Goal: Find contact information: Find contact information

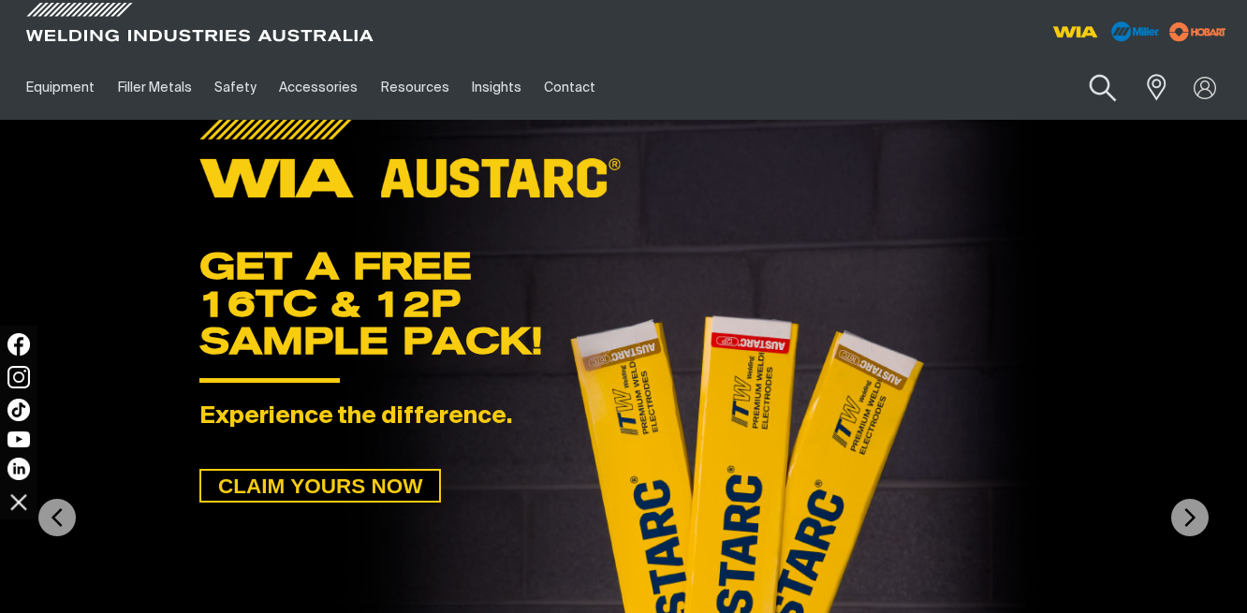
click at [1103, 77] on button "Search products" at bounding box center [1103, 88] width 76 height 53
click at [899, 85] on input "Search" at bounding box center [989, 87] width 288 height 42
click at [1169, 85] on link at bounding box center [1153, 88] width 33 height 34
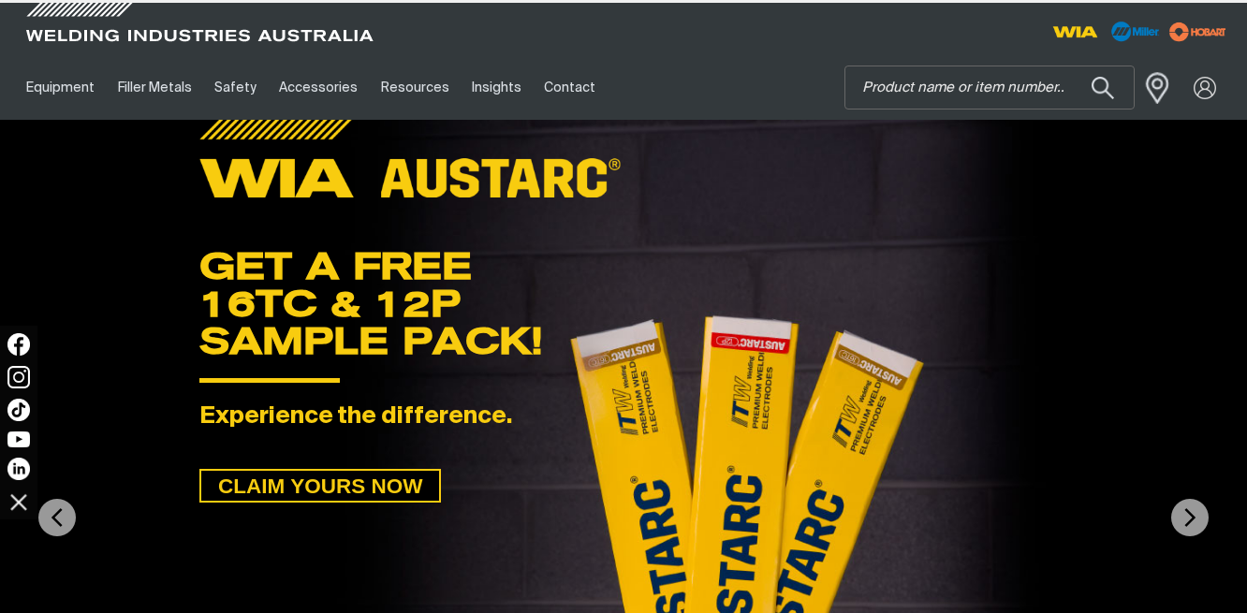
click at [1156, 92] on span at bounding box center [1152, 87] width 41 height 38
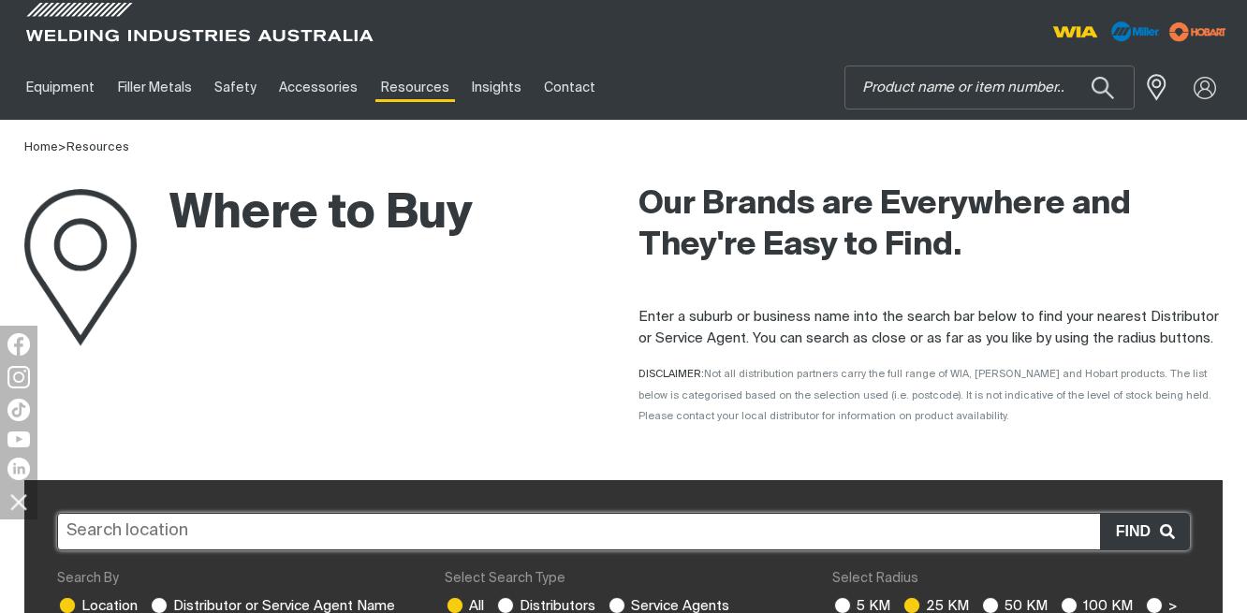
click at [380, 355] on div "Where to Buy" at bounding box center [248, 268] width 448 height 221
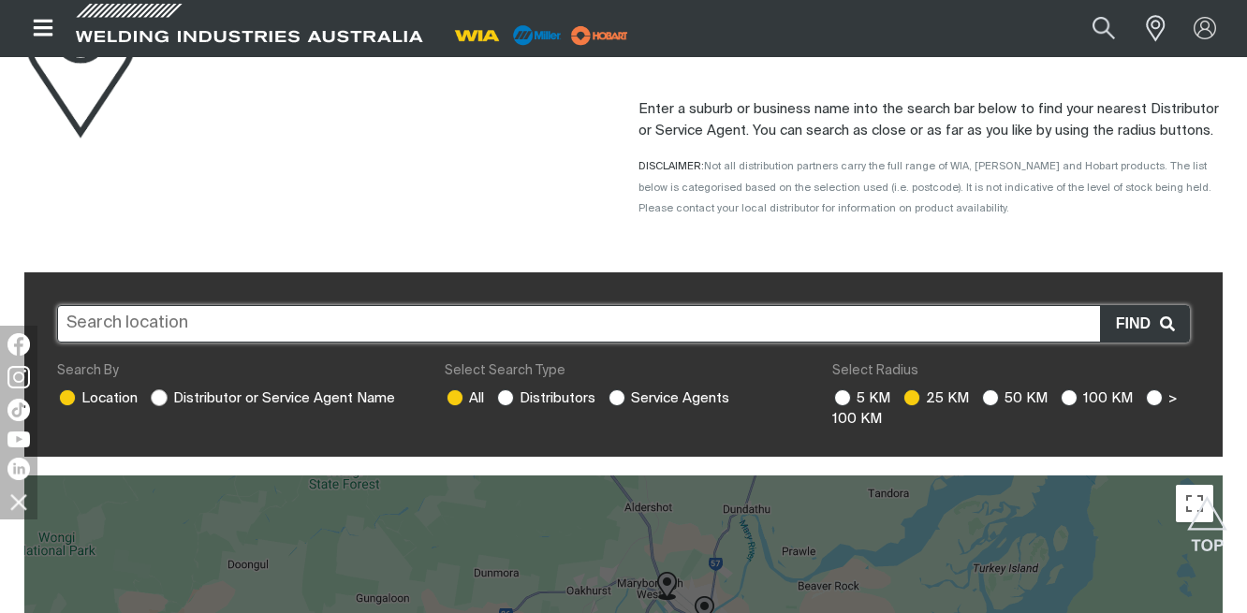
scroll to position [94, 0]
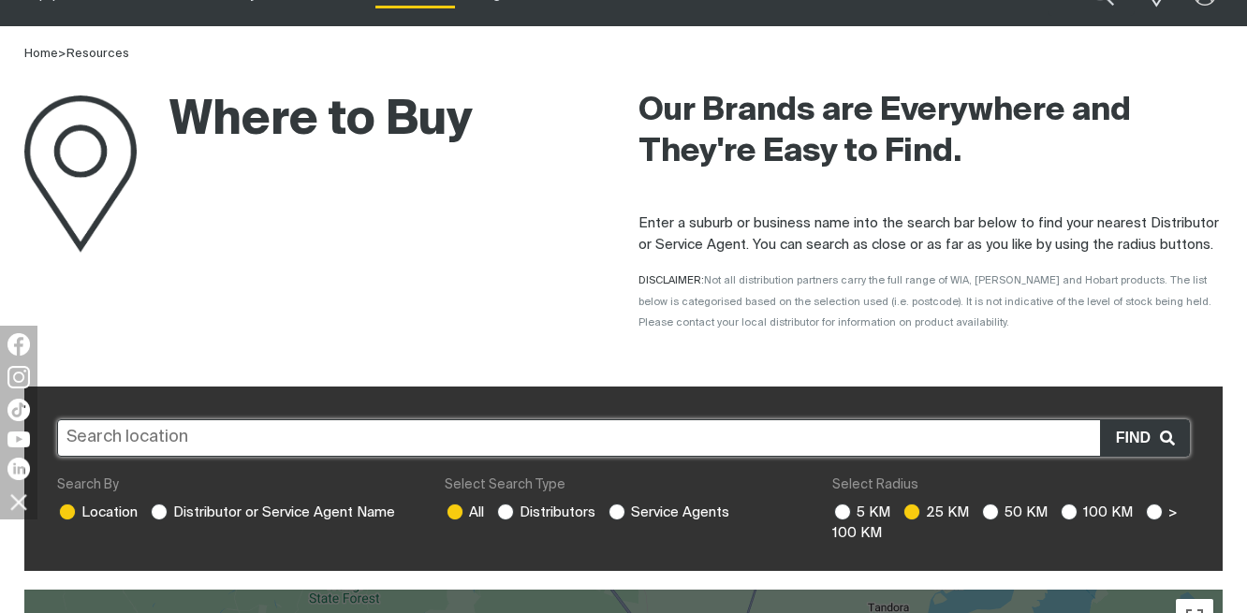
click at [1089, 504] on div "5 KM 25 KM 50 KM 100 KM > 100 KM" at bounding box center [1011, 524] width 358 height 42
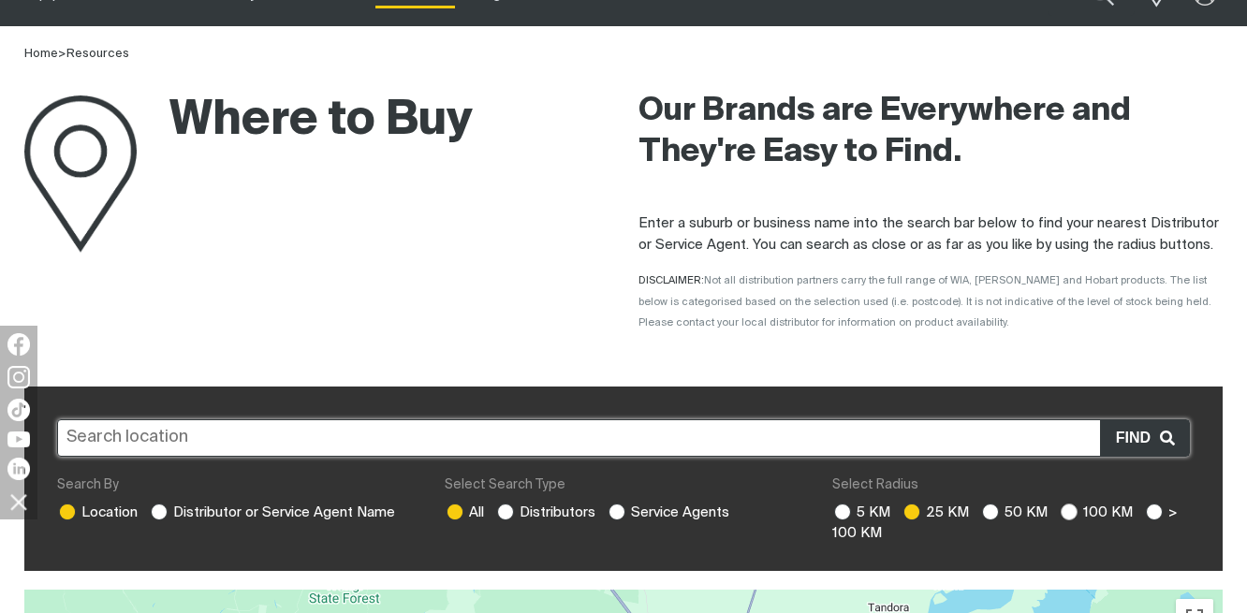
click at [1064, 512] on ins at bounding box center [1068, 512] width 17 height 17
click at [1064, 512] on input "100 KM" at bounding box center [1066, 510] width 12 height 12
radio input "true"
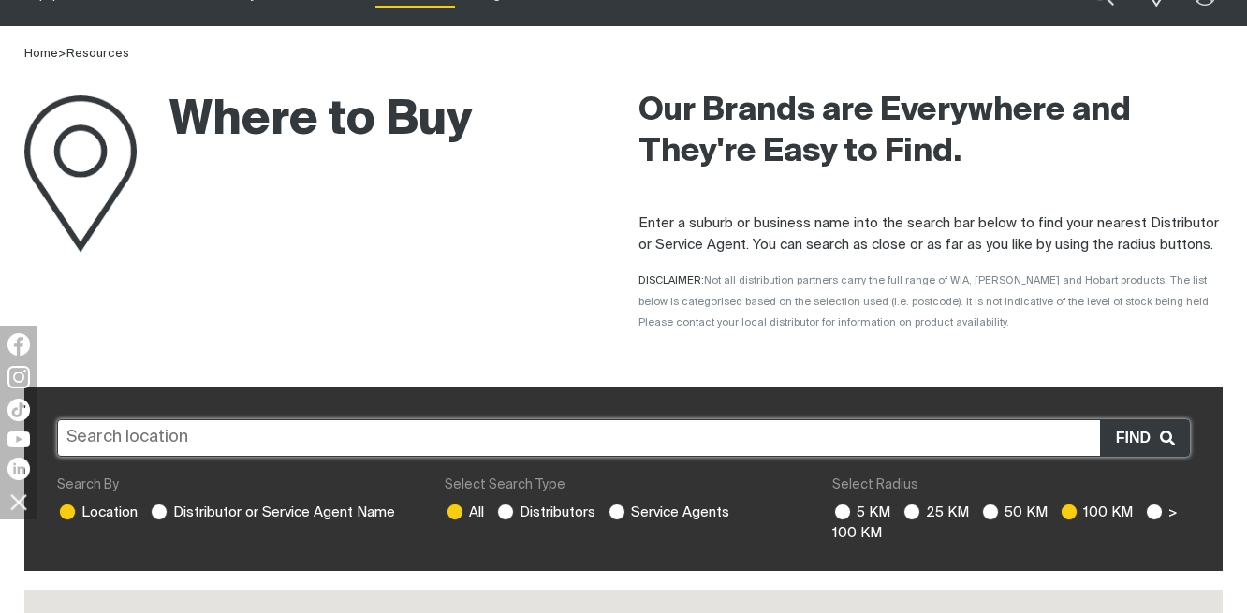
click at [1002, 450] on input "text" at bounding box center [623, 437] width 1133 height 37
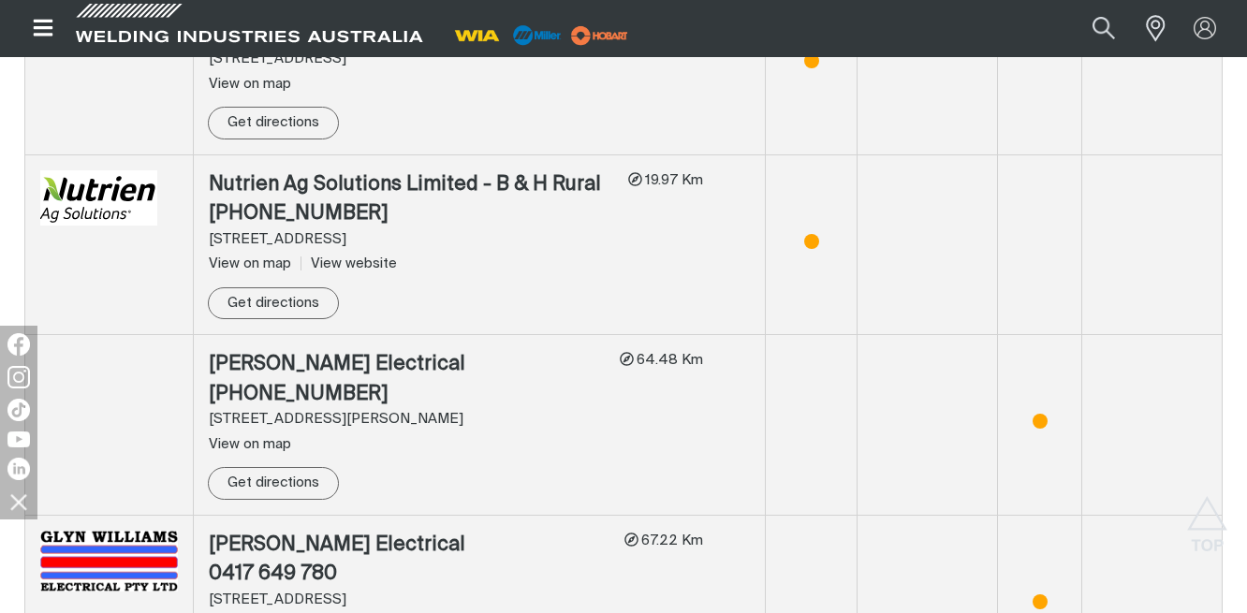
scroll to position [2340, 0]
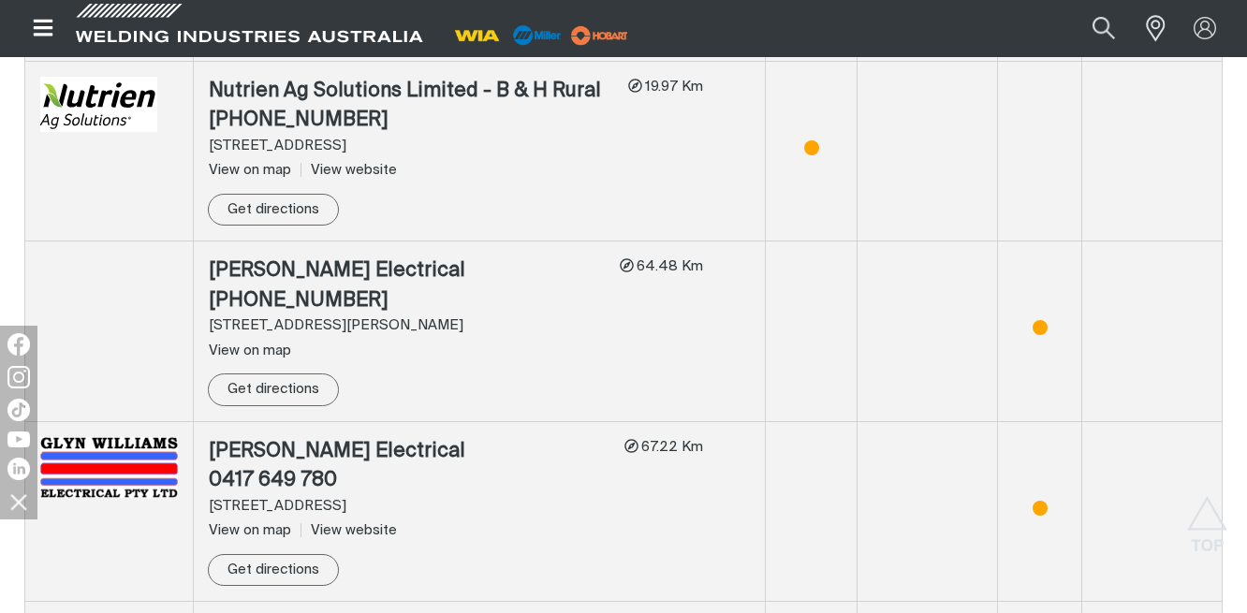
type input "sydney"
drag, startPoint x: 430, startPoint y: 449, endPoint x: 197, endPoint y: 441, distance: 233.2
click at [197, 441] on td "Glyn Williams Electrical 0417 649 780 5 Rynoela Road, Araluen, QLD, 4570 View o…" at bounding box center [480, 511] width 572 height 181
copy div "Glyn Williams Electrical"
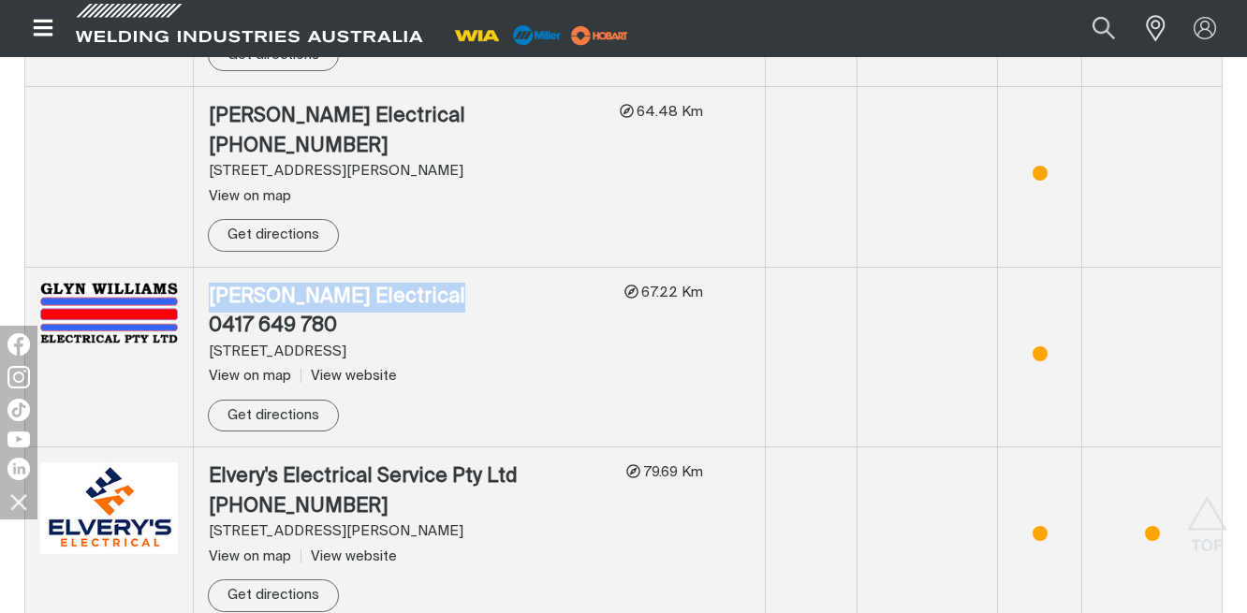
scroll to position [2527, 0]
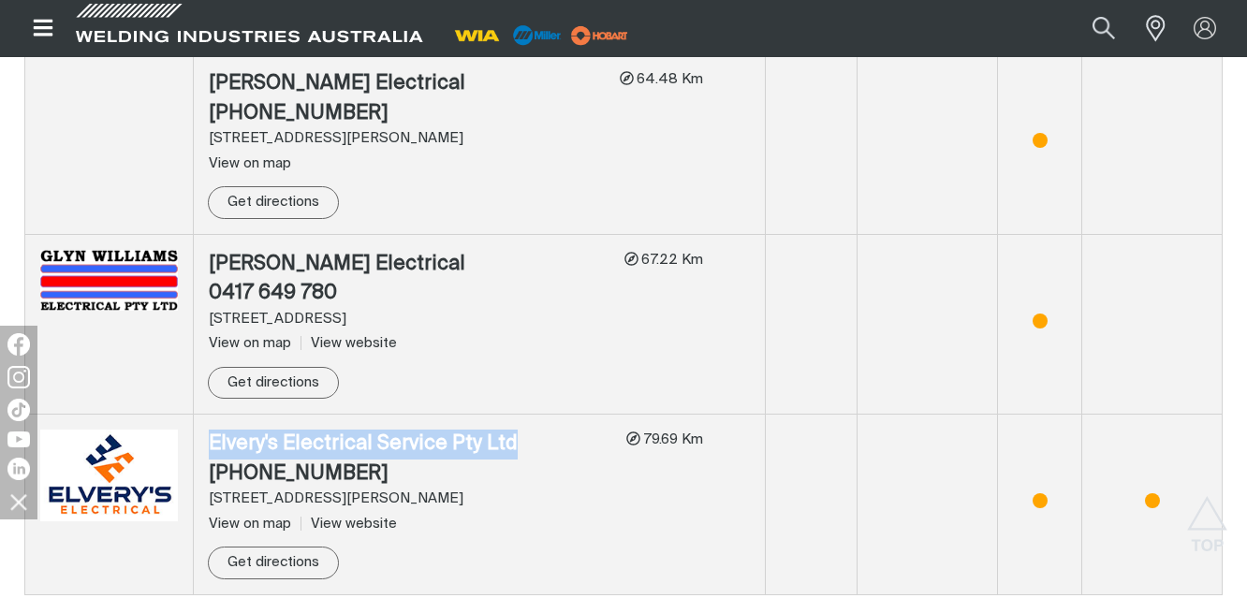
drag, startPoint x: 511, startPoint y: 447, endPoint x: 207, endPoint y: 439, distance: 304.3
click at [207, 439] on td "Elvery's Electrical Service Pty Ltd (07) 4151 3148 19 McLean Street, Bundaberg,…" at bounding box center [480, 505] width 572 height 181
copy div "Elvery's Electrical Service Pty Ltd"
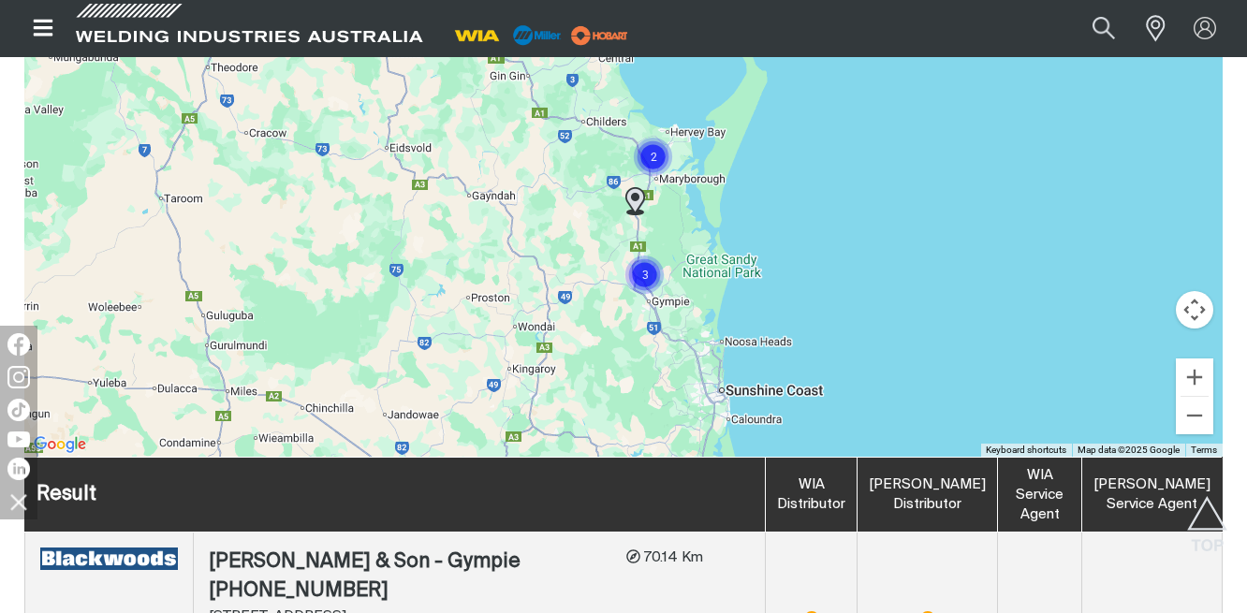
scroll to position [749, 0]
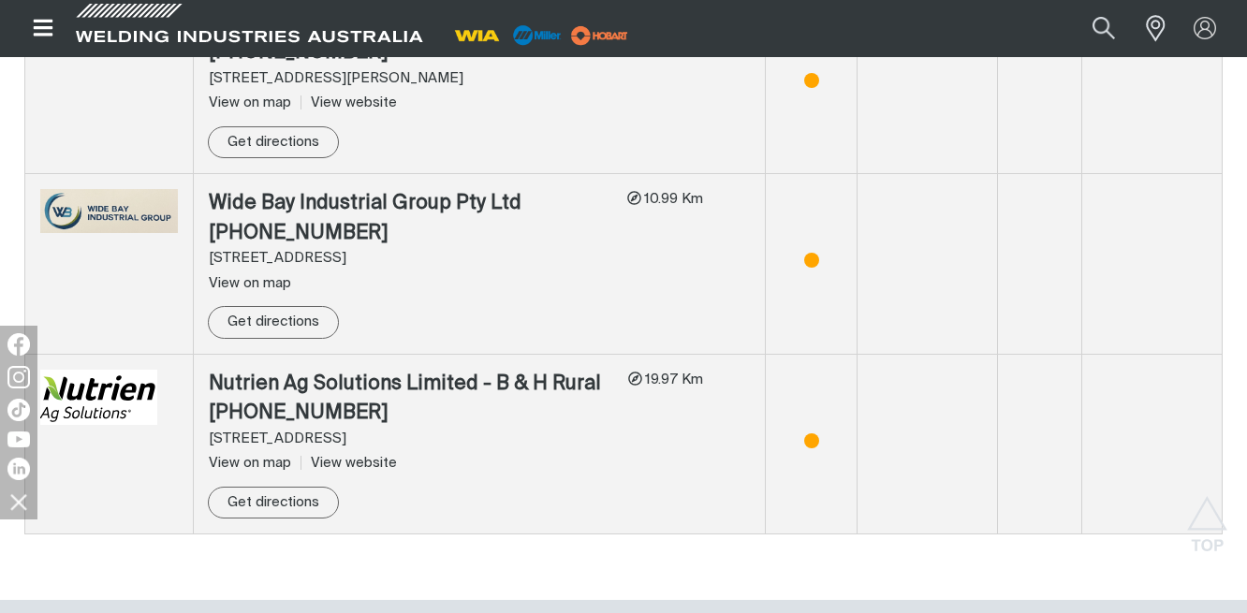
click at [382, 277] on div "View on map" at bounding box center [410, 284] width 403 height 22
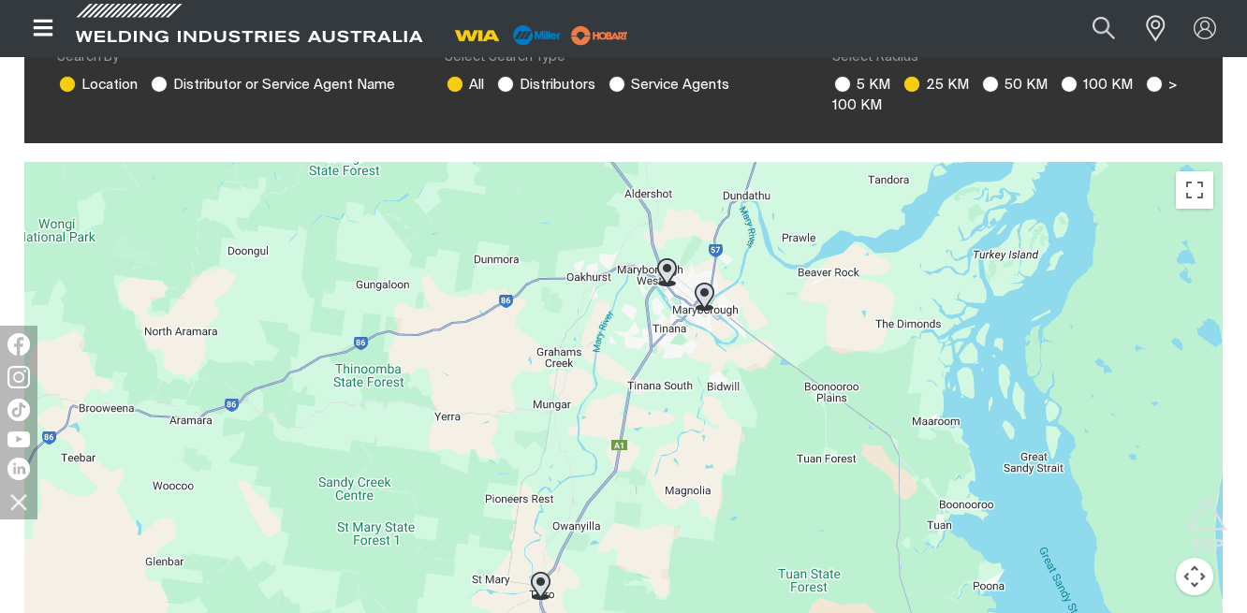
scroll to position [297, 0]
